Goal: Understand process/instructions: Learn about a topic

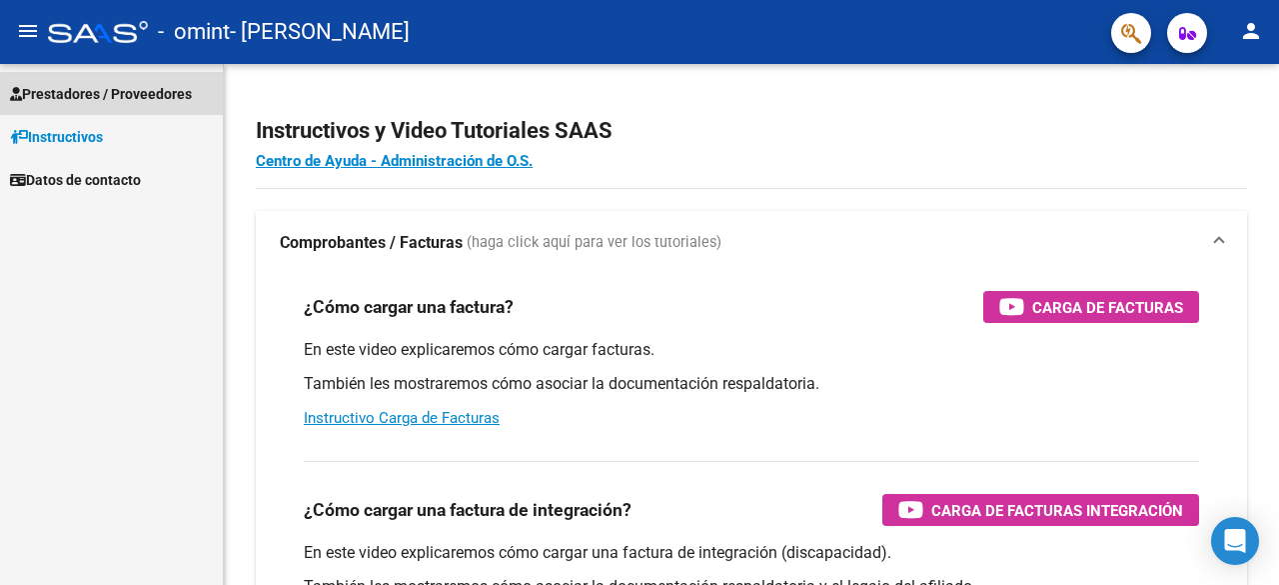
click at [83, 87] on span "Prestadores / Proveedores" at bounding box center [101, 94] width 182 height 22
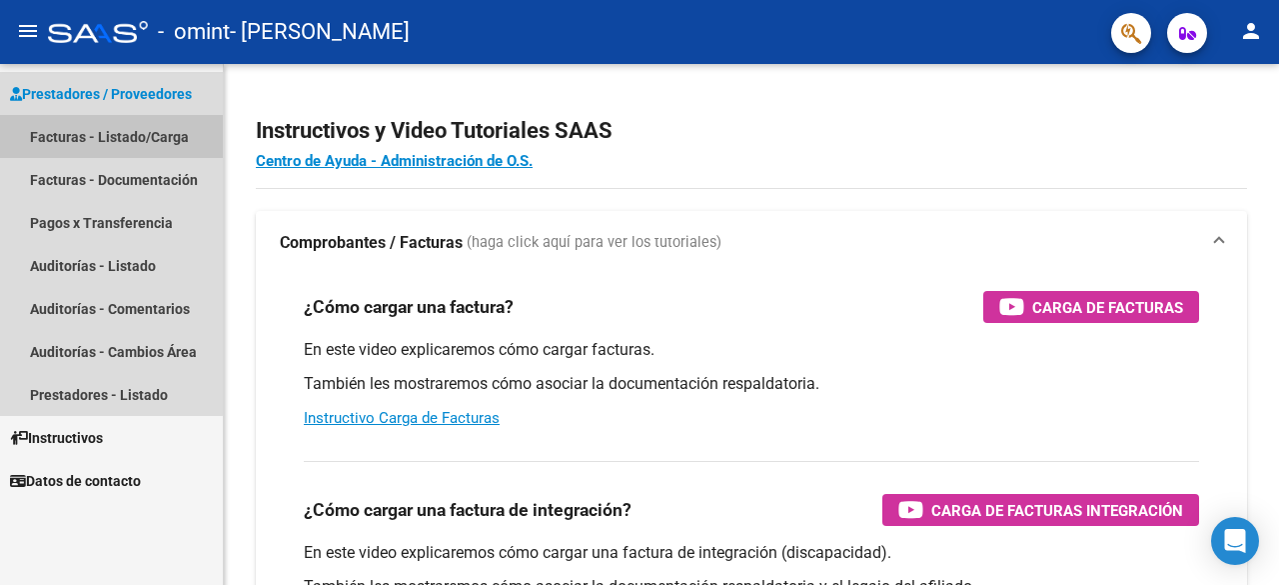
click at [56, 138] on link "Facturas - Listado/Carga" at bounding box center [111, 136] width 223 height 43
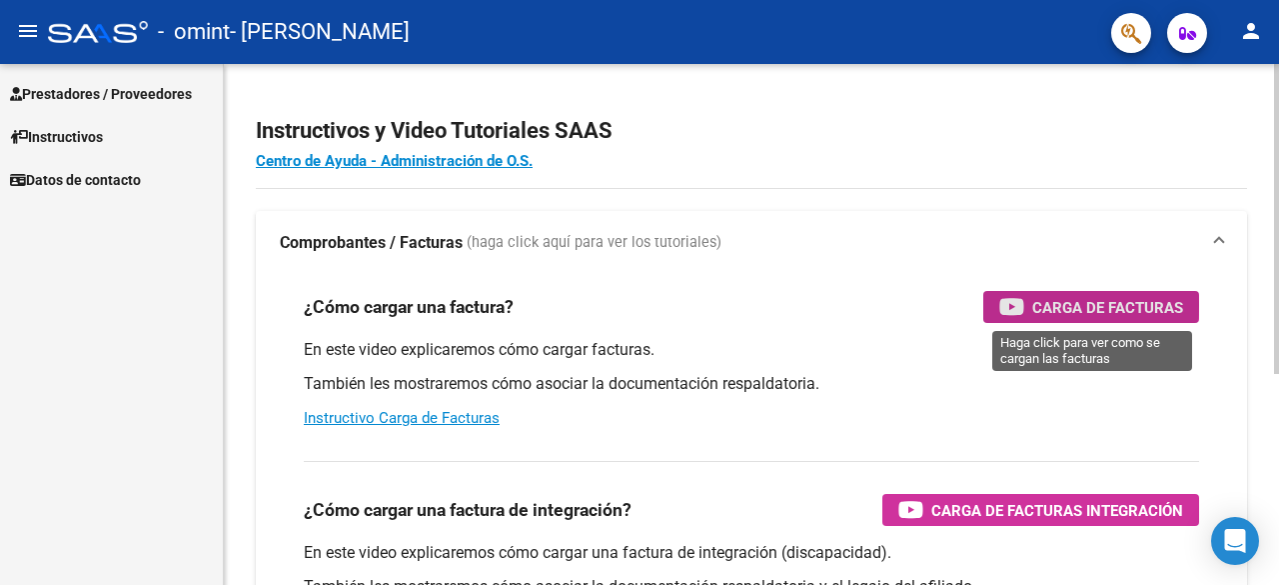
click at [1092, 305] on span "Carga de Facturas" at bounding box center [1108, 307] width 151 height 25
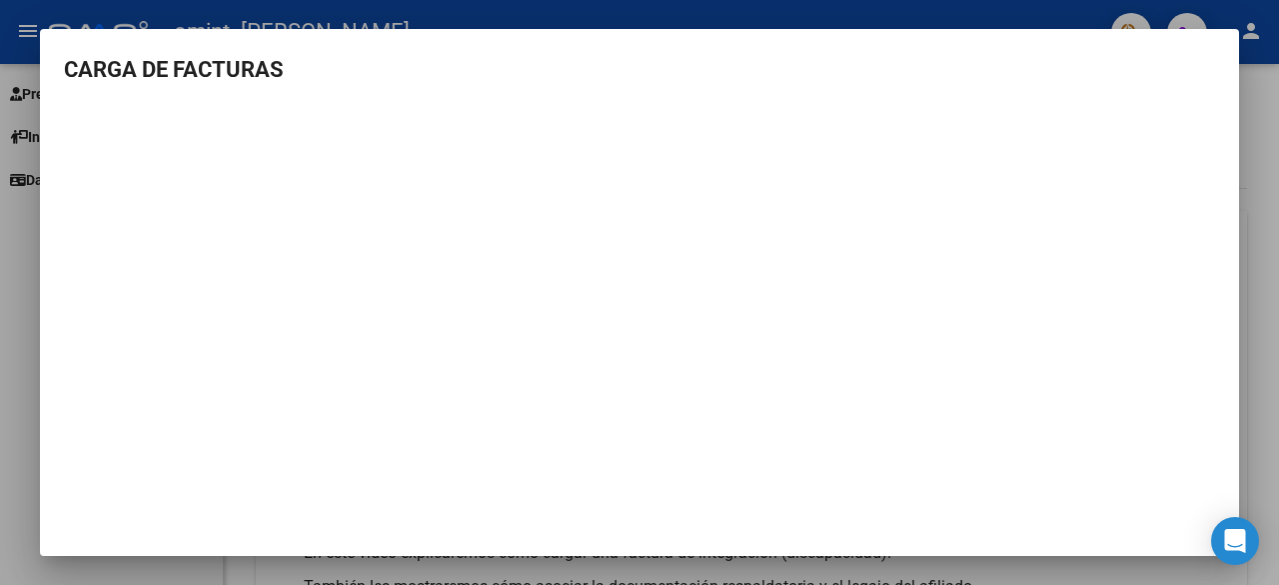
click at [1264, 161] on div at bounding box center [639, 292] width 1279 height 585
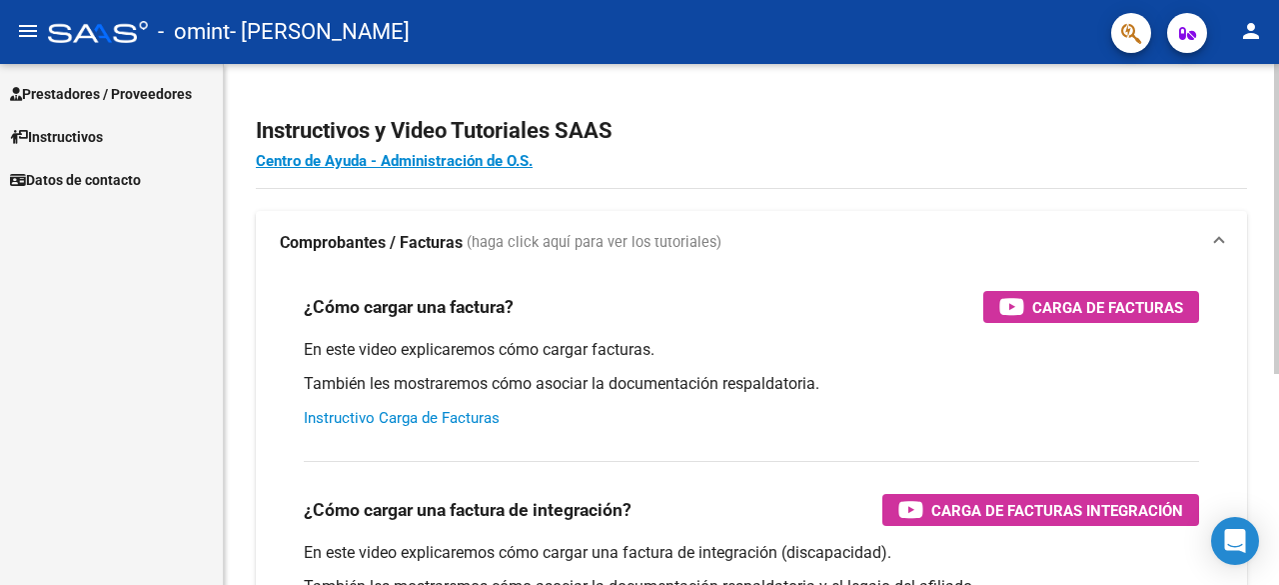
click at [422, 411] on link "Instructivo Carga de Facturas" at bounding box center [402, 418] width 196 height 18
